Goal: Task Accomplishment & Management: Use online tool/utility

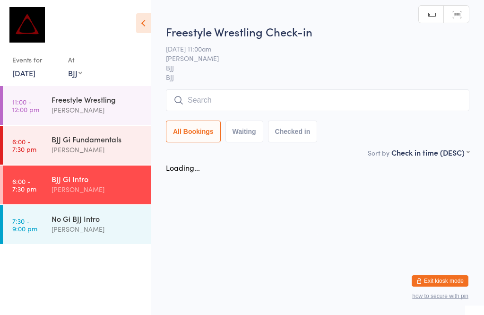
select select "1"
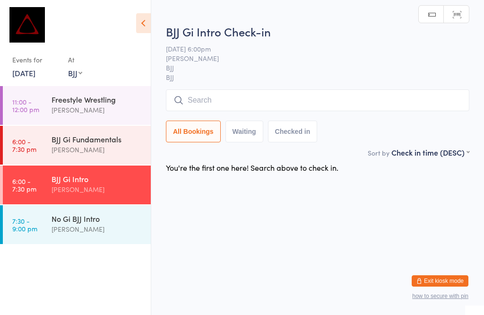
scroll to position [0, 0]
click at [262, 104] on input "search" at bounding box center [318, 100] width 304 height 22
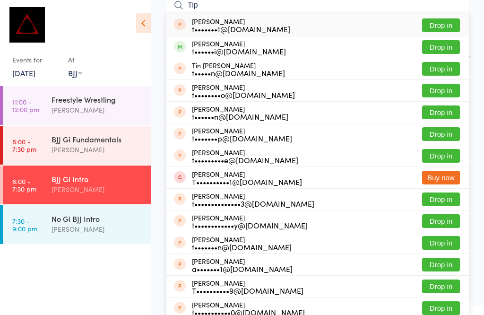
type input "Tip"
click at [436, 49] on button "Drop in" at bounding box center [441, 47] width 38 height 14
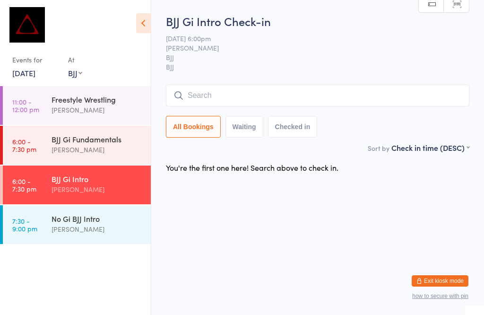
scroll to position [0, 0]
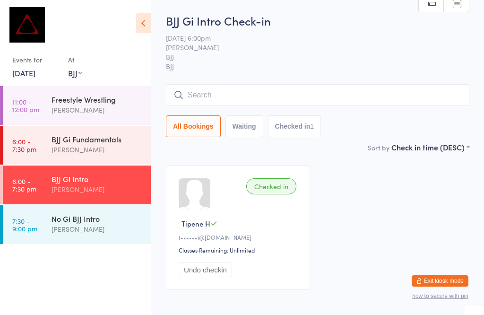
click at [199, 91] on input "search" at bounding box center [318, 95] width 304 height 22
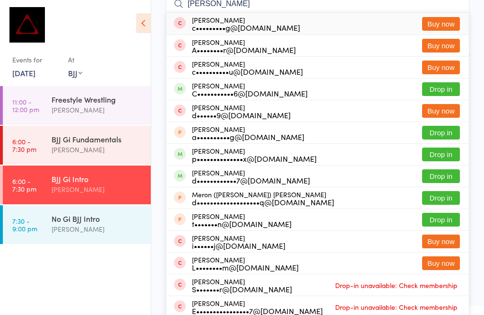
scroll to position [91, 0]
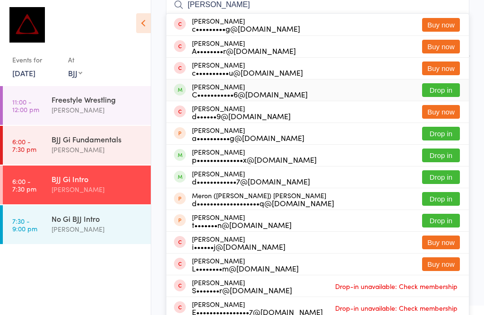
type input "[PERSON_NAME]"
click at [248, 98] on div "C•••••••••••6@[DOMAIN_NAME]" at bounding box center [250, 94] width 116 height 8
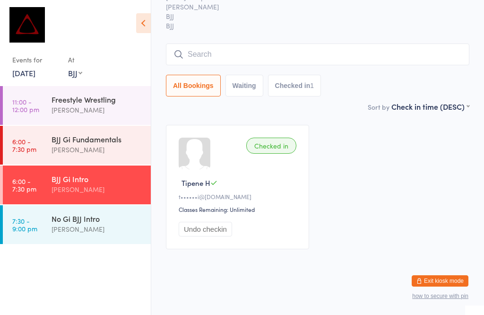
scroll to position [21, 0]
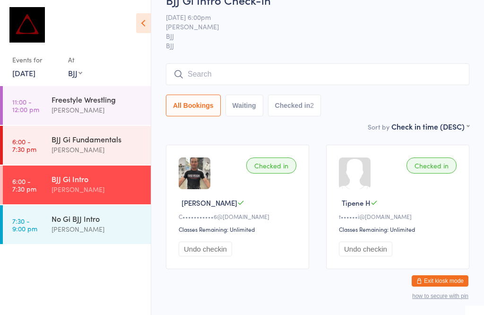
click at [105, 173] on div "BJJ Gi Intro [PERSON_NAME]" at bounding box center [101, 184] width 99 height 37
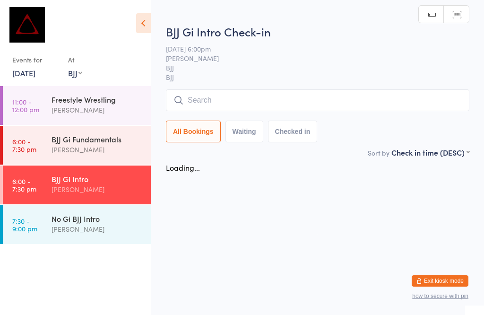
scroll to position [0, 0]
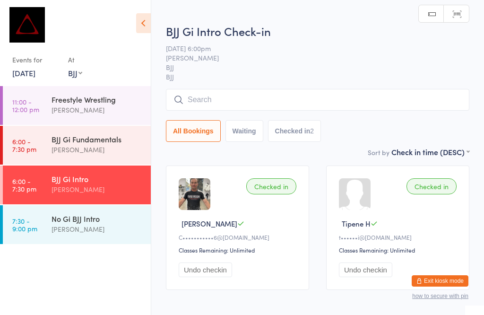
click at [241, 95] on input "search" at bounding box center [318, 100] width 304 height 22
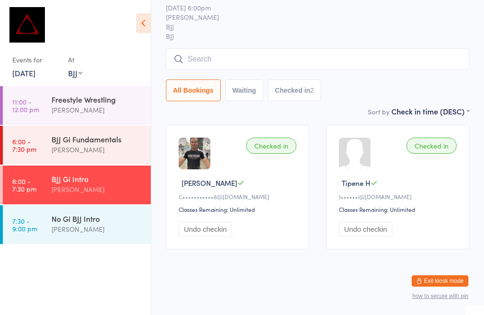
scroll to position [90, 0]
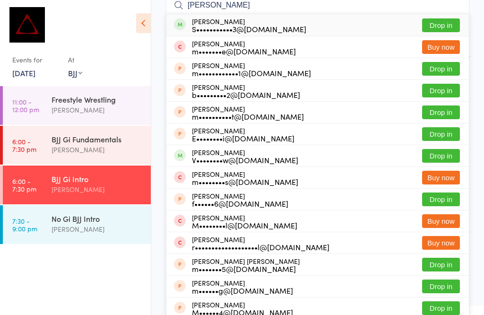
type input "[PERSON_NAME]"
click at [444, 20] on button "Drop in" at bounding box center [441, 25] width 38 height 14
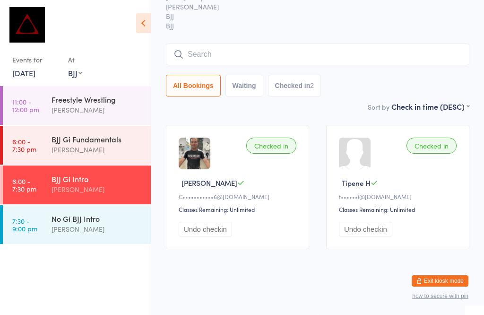
scroll to position [51, 0]
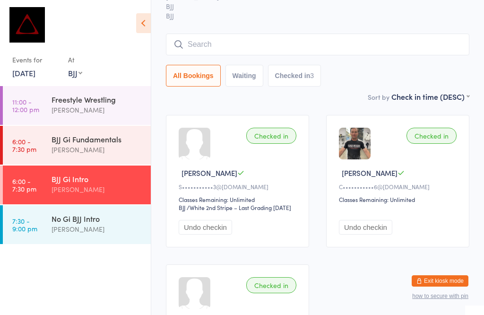
click at [222, 52] on input "search" at bounding box center [318, 45] width 304 height 22
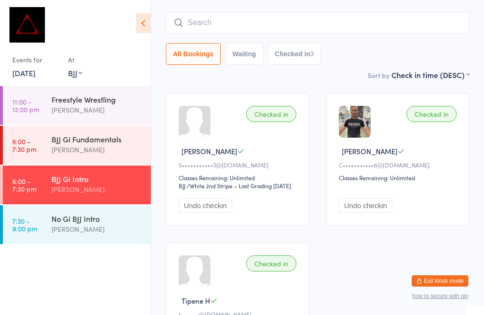
scroll to position [86, 0]
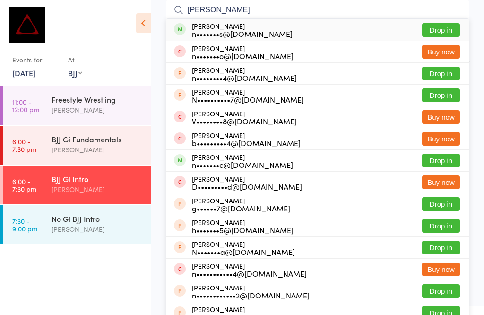
type input "[PERSON_NAME]"
click at [236, 32] on div "n•••••••s@[DOMAIN_NAME]" at bounding box center [242, 34] width 101 height 8
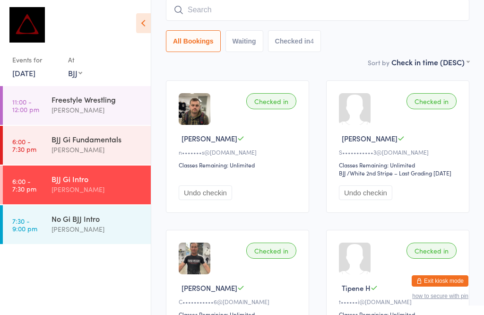
click at [294, 10] on input "search" at bounding box center [318, 10] width 304 height 22
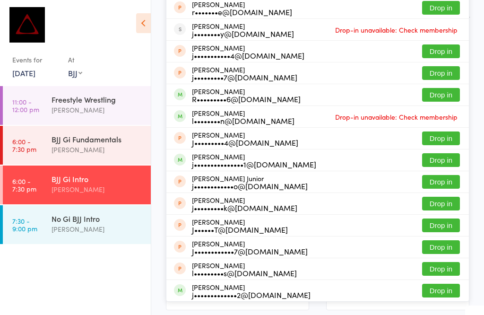
scroll to position [129, 0]
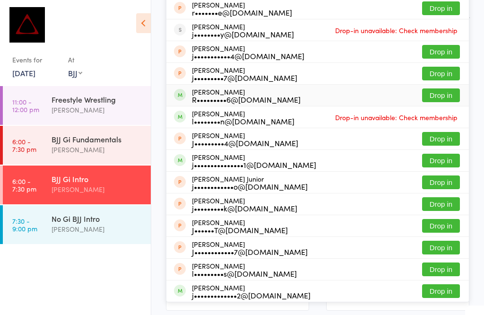
type input "[PERSON_NAME]"
click at [451, 95] on button "Drop in" at bounding box center [441, 95] width 38 height 14
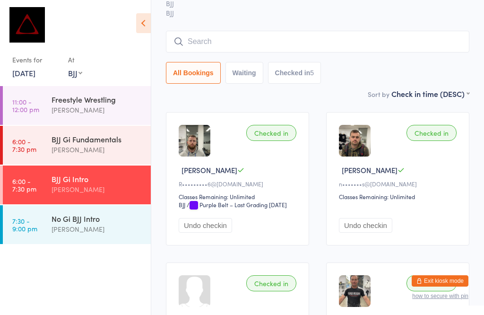
scroll to position [52, 0]
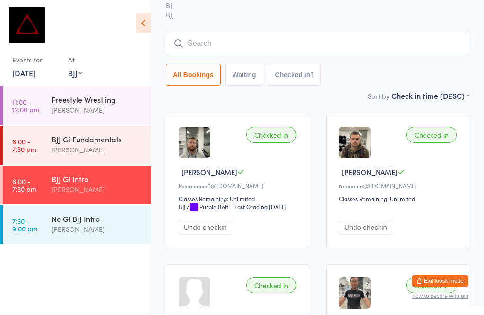
click at [111, 152] on div "[PERSON_NAME]" at bounding box center [97, 149] width 91 height 11
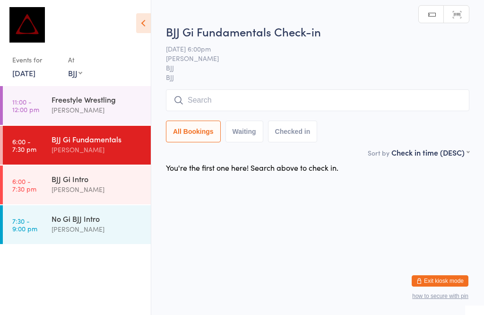
scroll to position [0, 0]
click at [309, 98] on input "search" at bounding box center [318, 100] width 304 height 22
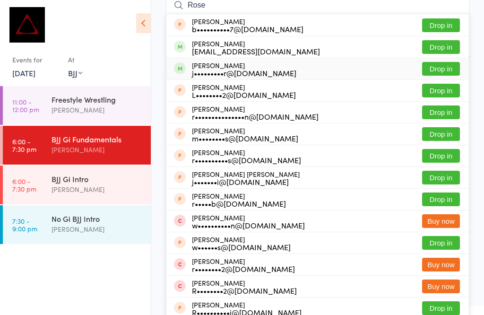
type input "Rose"
click at [437, 72] on button "Drop in" at bounding box center [441, 69] width 38 height 14
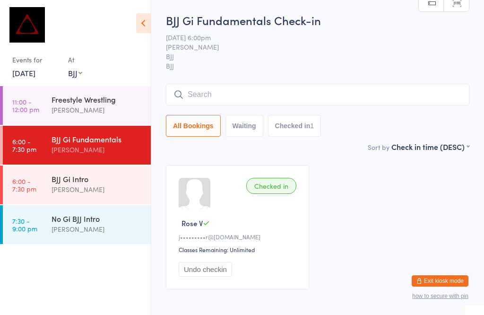
scroll to position [3, 0]
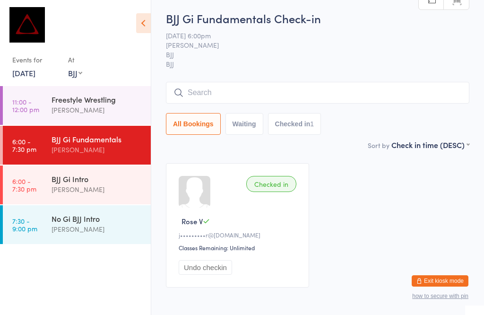
click at [287, 94] on input "search" at bounding box center [318, 93] width 304 height 22
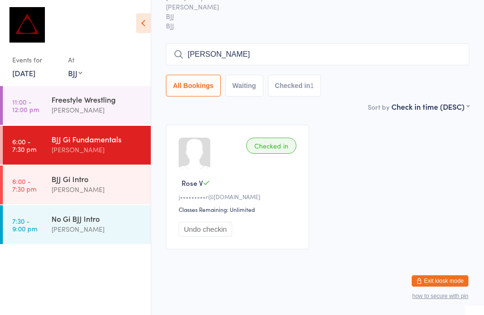
scroll to position [78, 0]
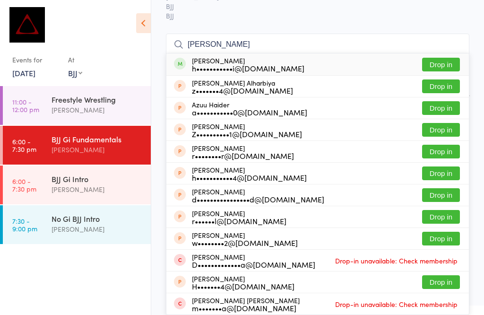
type input "[PERSON_NAME]"
click at [434, 58] on button "Drop in" at bounding box center [441, 65] width 38 height 14
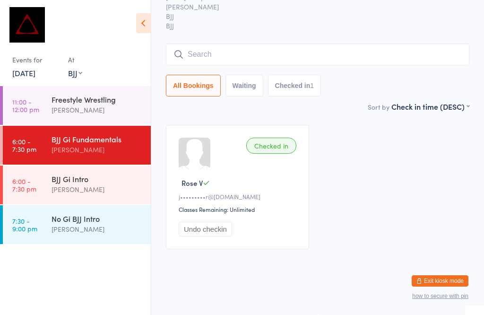
scroll to position [51, 0]
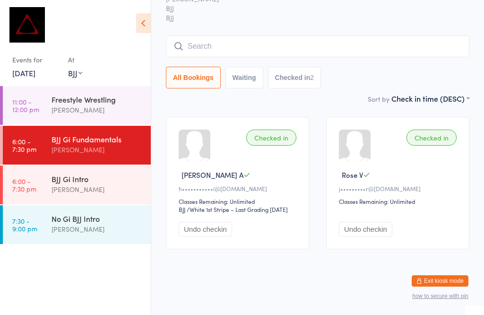
click at [228, 39] on input "search" at bounding box center [318, 46] width 304 height 22
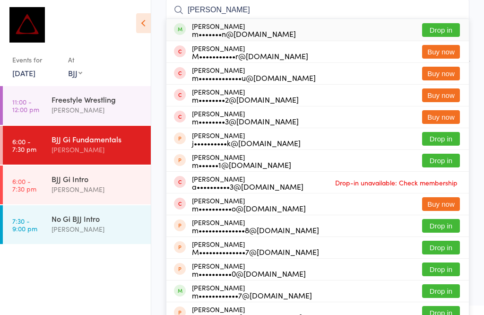
type input "[PERSON_NAME]"
click at [437, 30] on button "Drop in" at bounding box center [441, 30] width 38 height 14
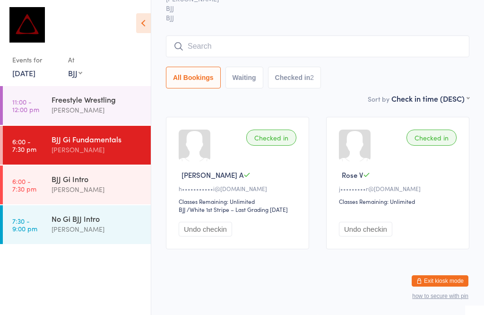
scroll to position [68, 0]
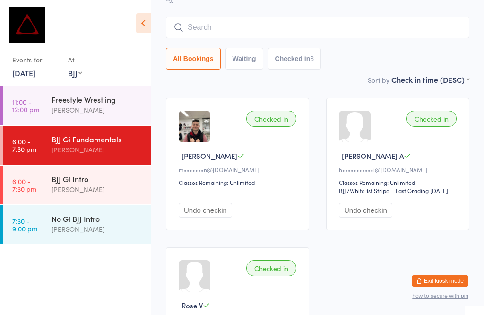
click at [313, 31] on input "search" at bounding box center [318, 28] width 304 height 22
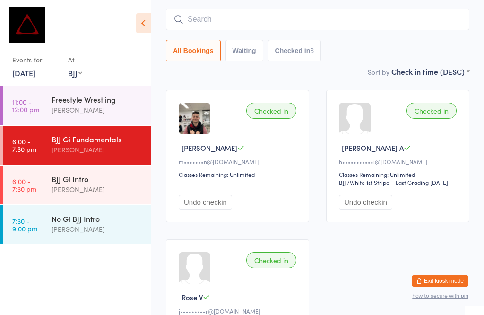
scroll to position [86, 0]
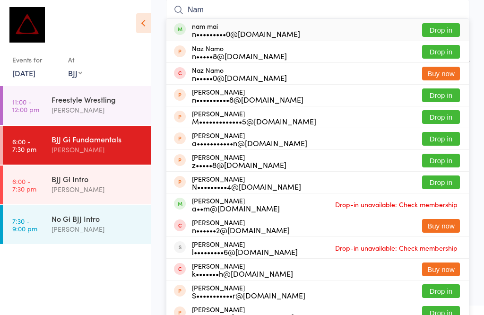
type input "Nam"
click at [448, 25] on button "Drop in" at bounding box center [441, 30] width 38 height 14
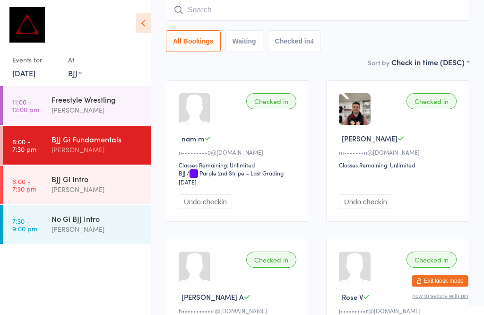
click at [326, 10] on input "search" at bounding box center [318, 10] width 304 height 22
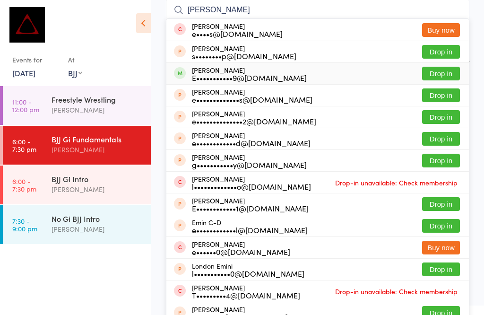
type input "[PERSON_NAME]"
click at [442, 74] on button "Drop in" at bounding box center [441, 74] width 38 height 14
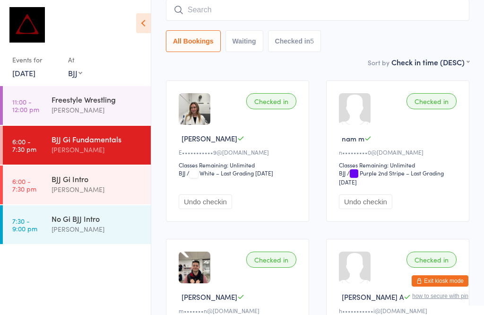
click at [212, 11] on input "search" at bounding box center [318, 10] width 304 height 22
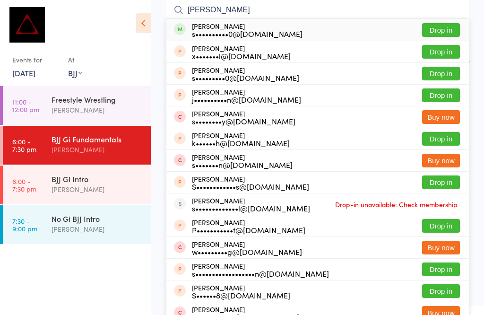
type input "[PERSON_NAME]"
click at [434, 28] on button "Drop in" at bounding box center [441, 30] width 38 height 14
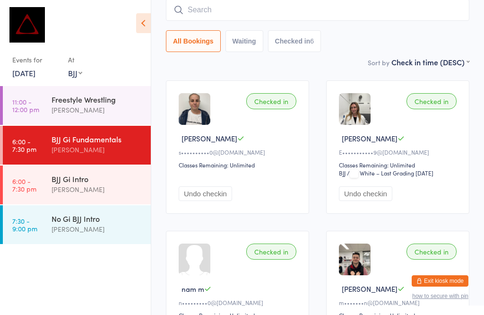
click at [270, 5] on input "search" at bounding box center [318, 10] width 304 height 22
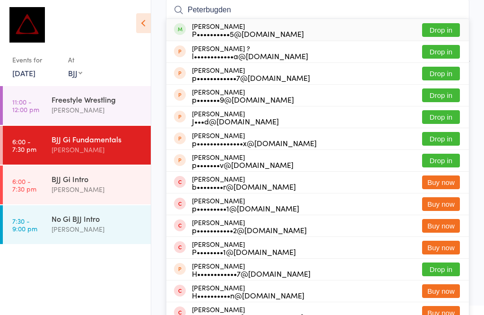
type input "Peterbugden"
click at [442, 34] on button "Drop in" at bounding box center [441, 30] width 38 height 14
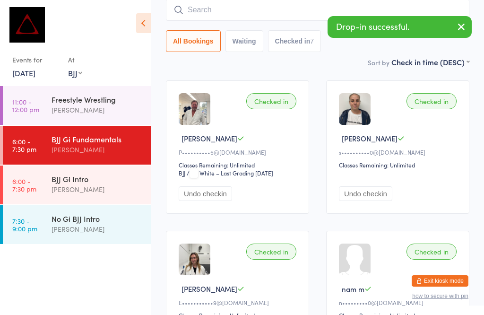
click at [231, 11] on input "search" at bounding box center [318, 10] width 304 height 22
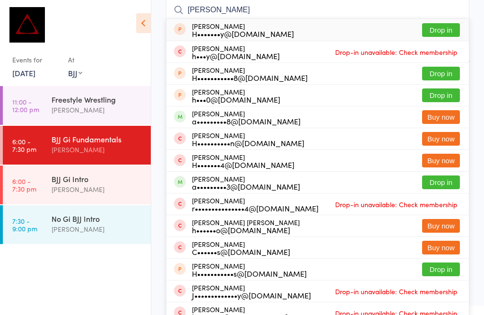
type input "[PERSON_NAME] bugd"
